Goal: Task Accomplishment & Management: Use online tool/utility

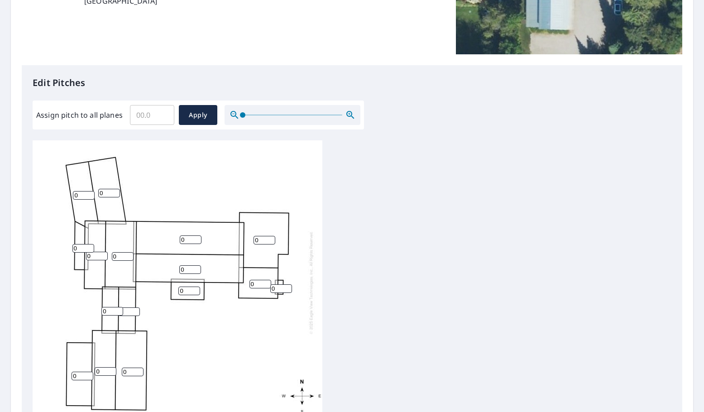
scroll to position [181, 0]
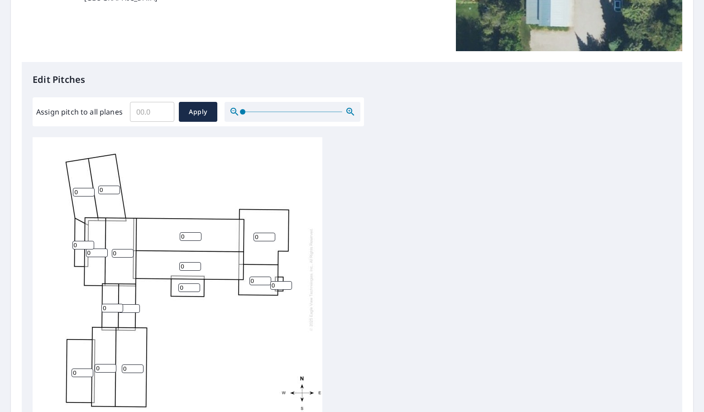
click at [147, 111] on input "Assign pitch to all planes" at bounding box center [152, 111] width 44 height 25
type input "7"
click at [188, 106] on button "Apply" at bounding box center [198, 112] width 39 height 20
type input "7"
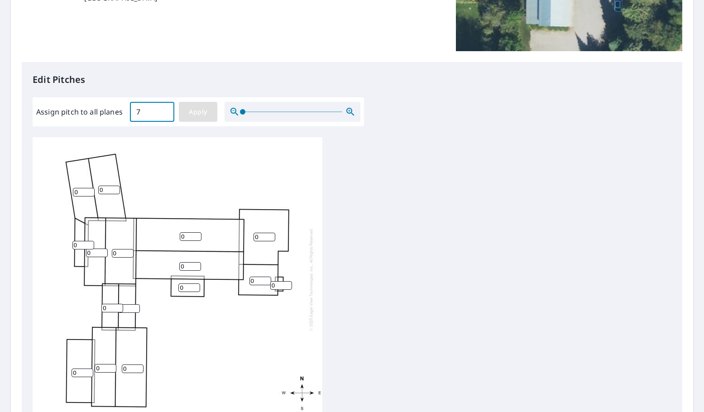
type input "7"
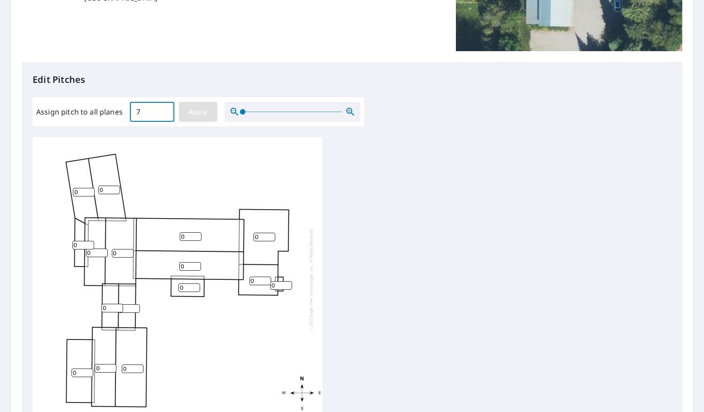
type input "7"
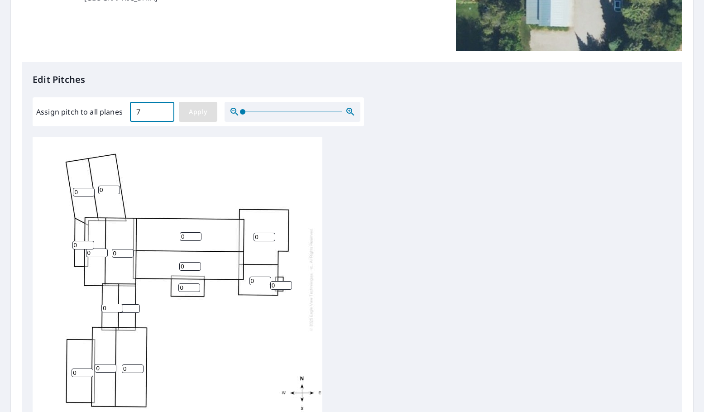
type input "7"
click at [116, 306] on input "8" at bounding box center [112, 308] width 22 height 9
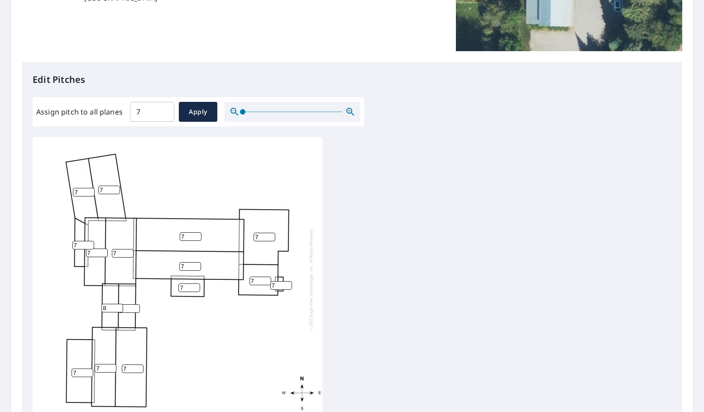
drag, startPoint x: 109, startPoint y: 306, endPoint x: 89, endPoint y: 304, distance: 20.1
click at [89, 304] on div "7 7 7 7 7 7 7 7 7 7 7 7 8 7 7 7" at bounding box center [178, 279] width 290 height 284
type input "4"
click at [129, 309] on input "7" at bounding box center [129, 308] width 22 height 9
type input "4"
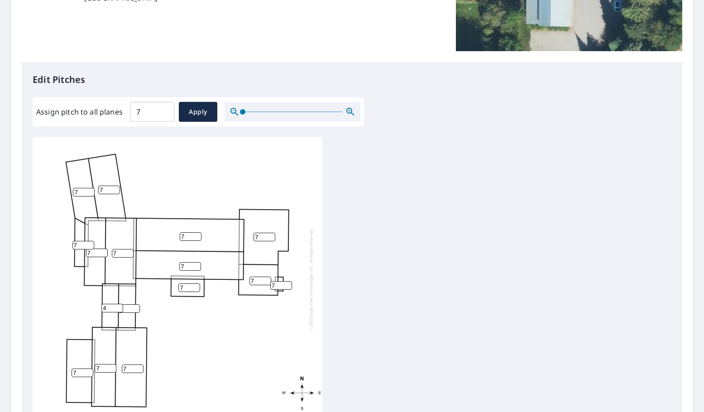
click at [83, 369] on input "7" at bounding box center [83, 373] width 22 height 9
type input "4"
click at [265, 234] on input "7" at bounding box center [265, 237] width 22 height 9
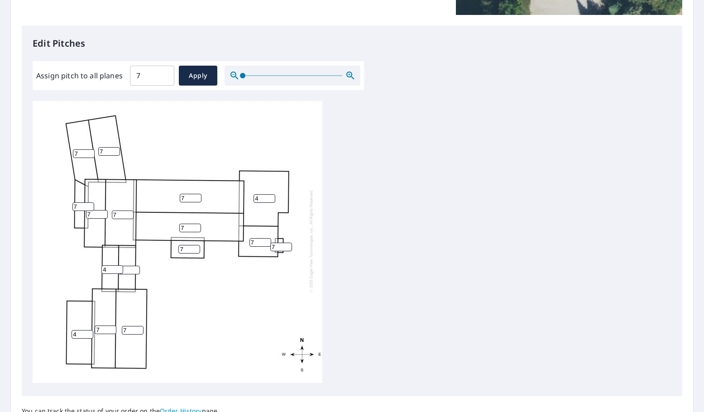
scroll to position [305, 0]
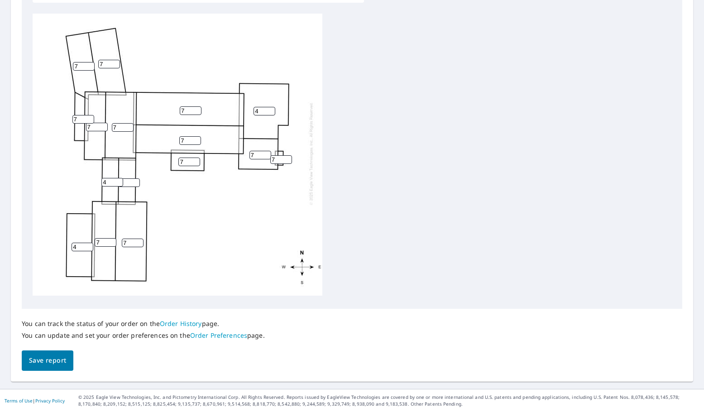
type input "4"
click at [59, 355] on span "Save report" at bounding box center [47, 360] width 37 height 11
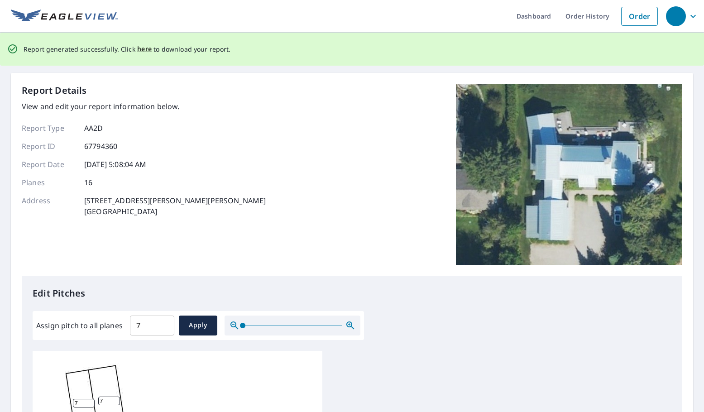
scroll to position [0, 0]
click at [139, 46] on span "here" at bounding box center [144, 49] width 15 height 11
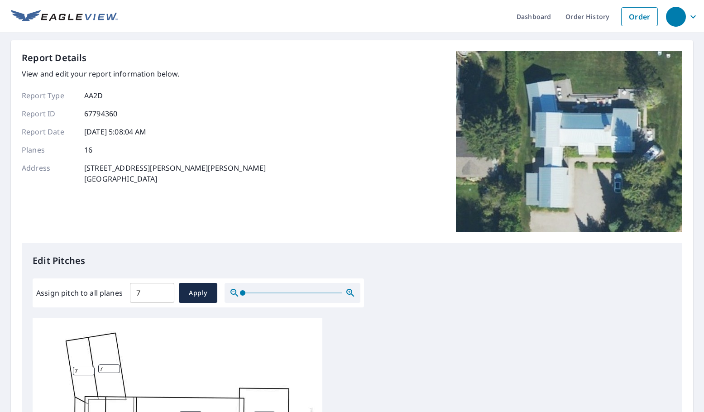
click at [100, 116] on p "67794360" at bounding box center [100, 113] width 33 height 11
copy p "67794360"
